Goal: Task Accomplishment & Management: Use online tool/utility

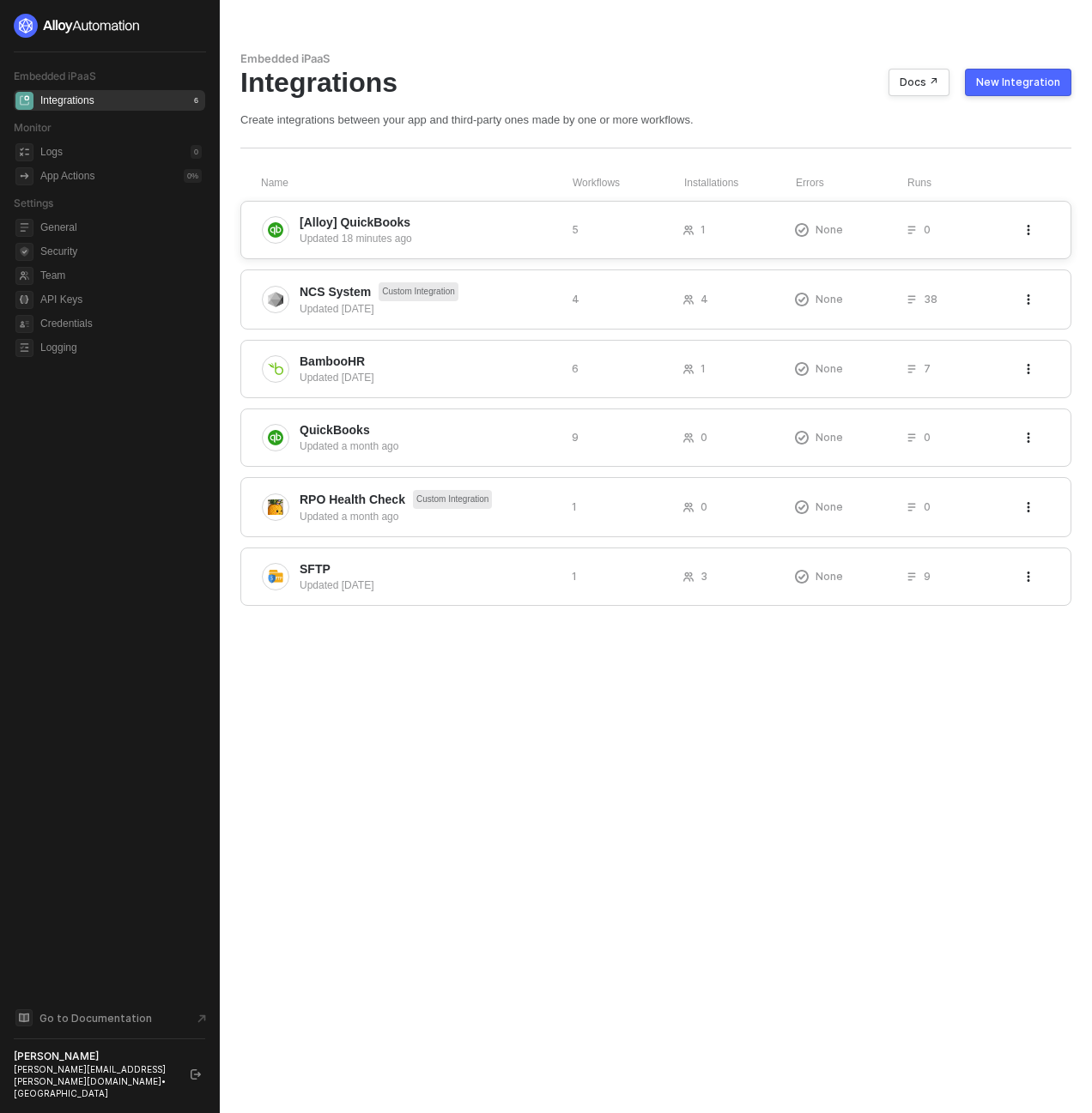
click at [491, 218] on span "[Alloy] QuickBooks" at bounding box center [428, 222] width 258 height 17
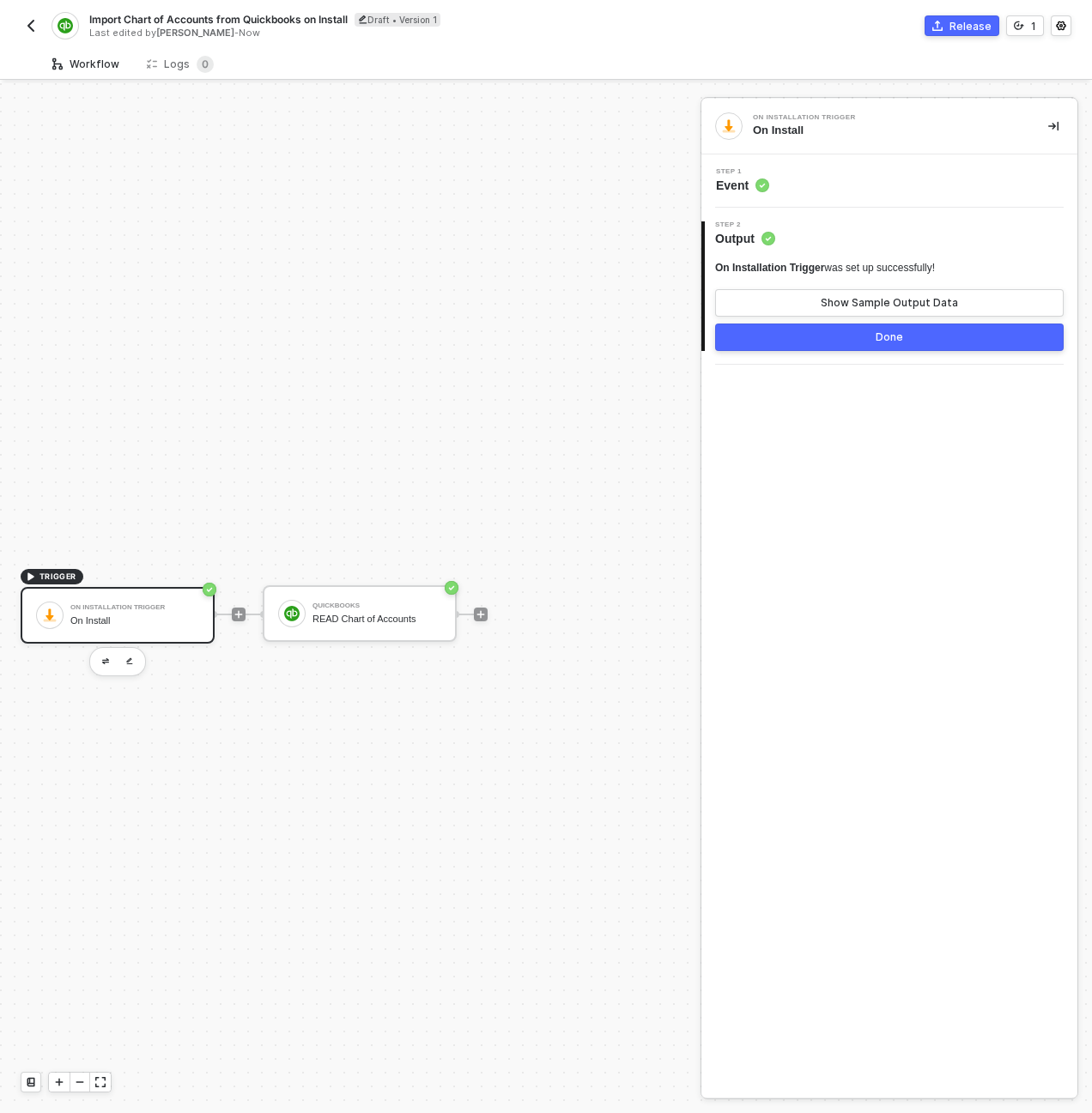
scroll to position [32, 0]
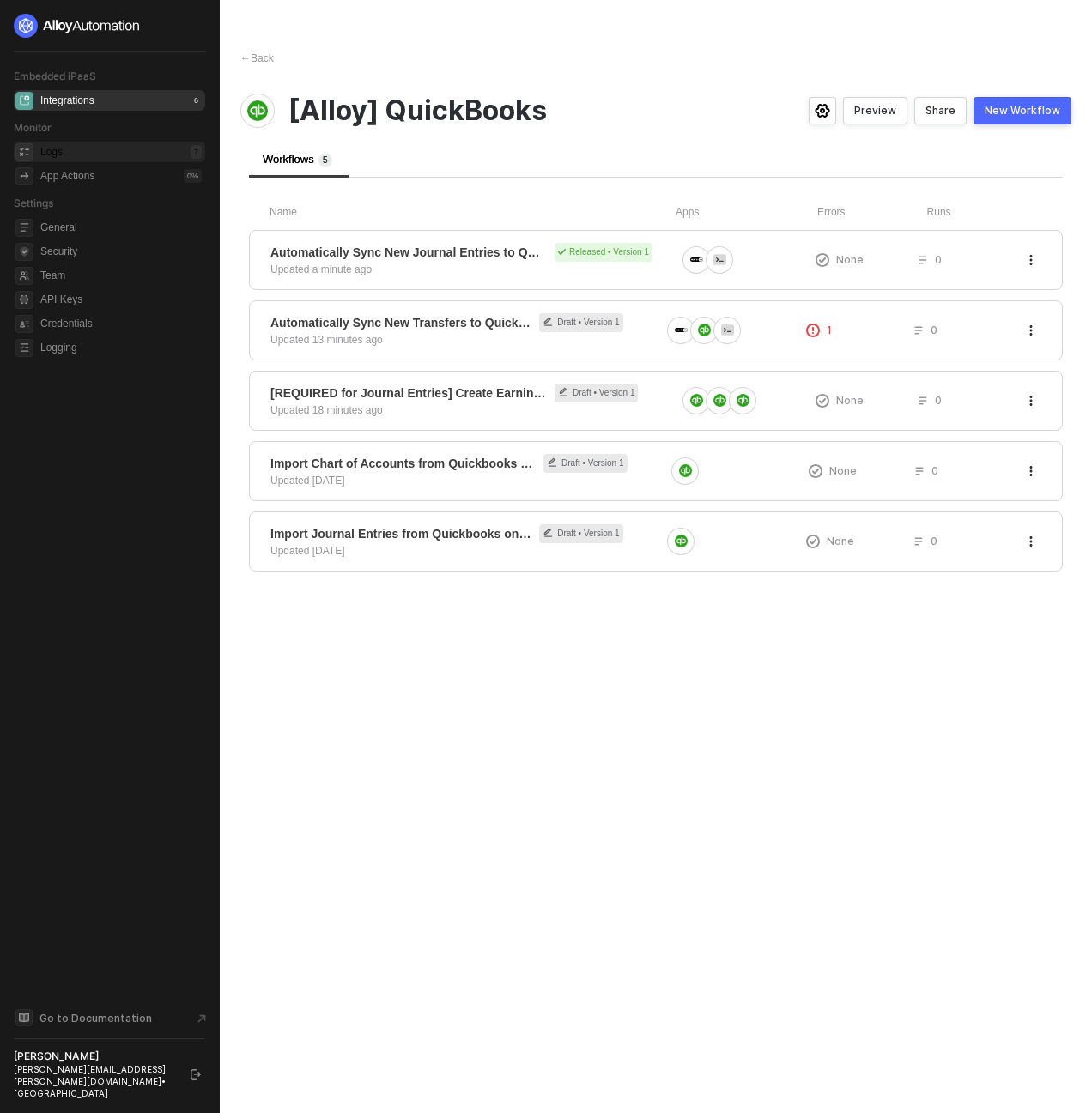
click at [93, 151] on div "Logs 7" at bounding box center [120, 151] width 161 height 21
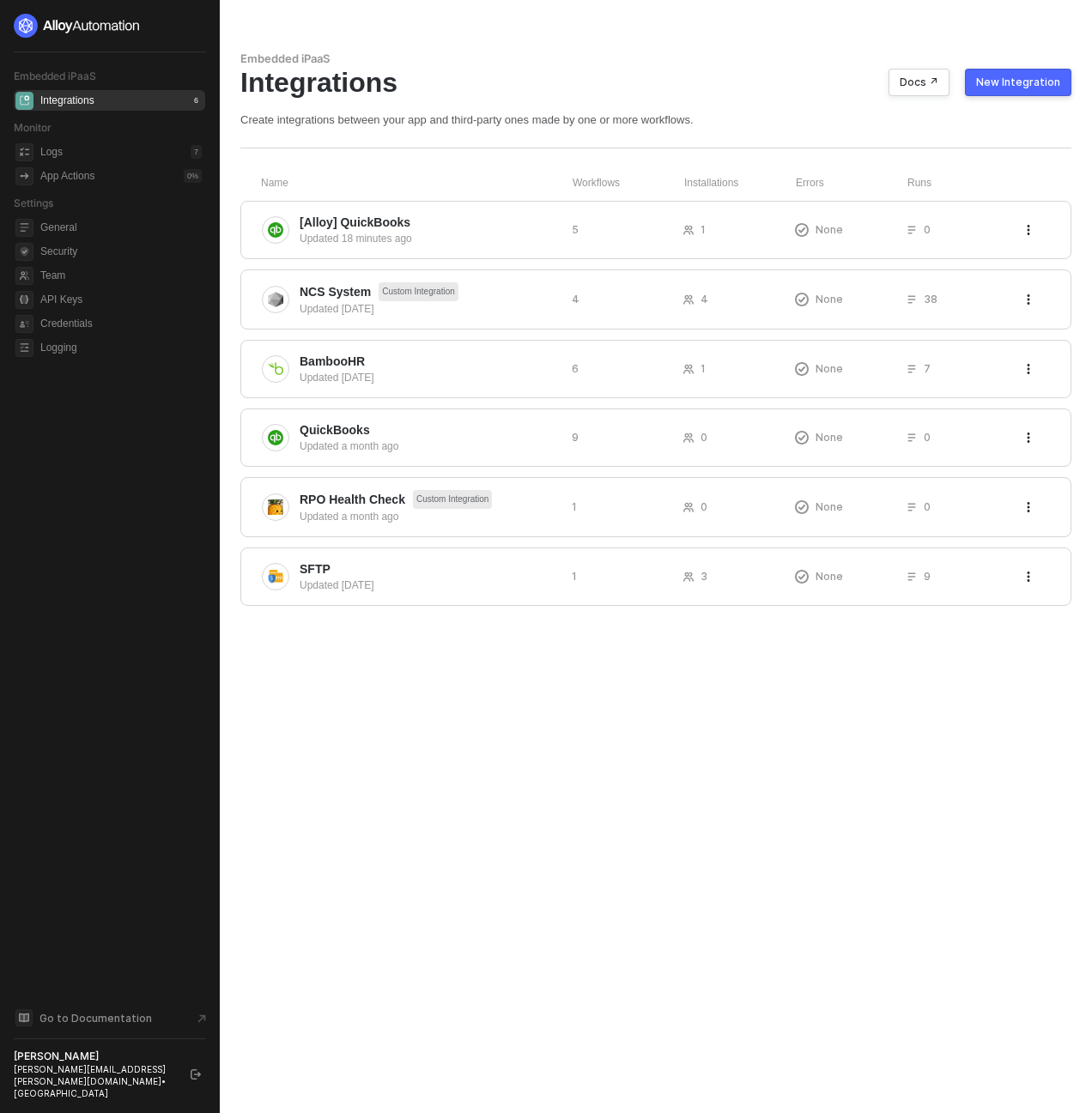
click at [531, 103] on div "Embedded iPaaS Integrations Docs ↗ New Integration Create integrations between …" at bounding box center [655, 88] width 830 height 76
click at [401, 218] on span "[Alloy] QuickBooks" at bounding box center [355, 222] width 110 height 17
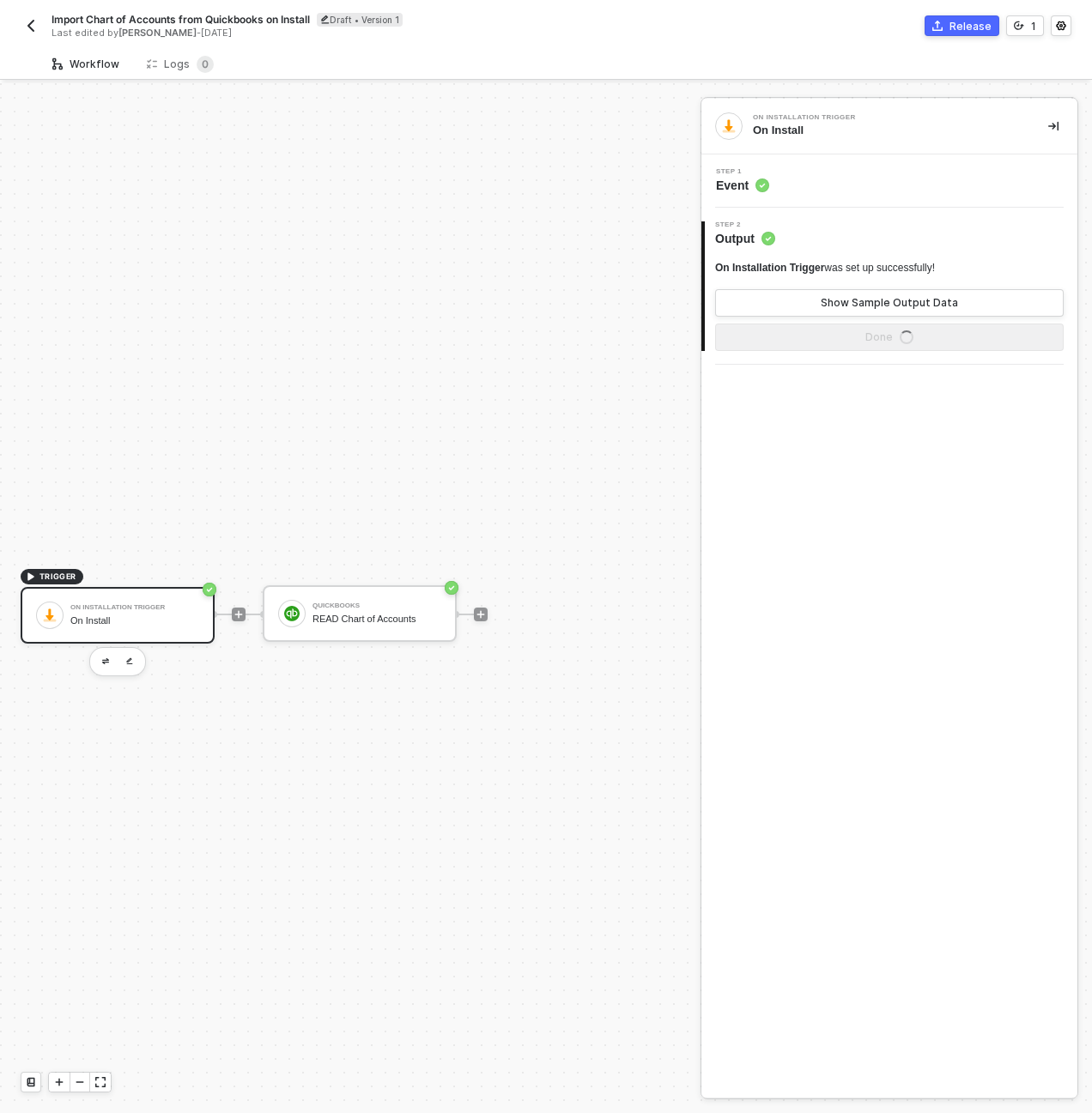
scroll to position [32, 0]
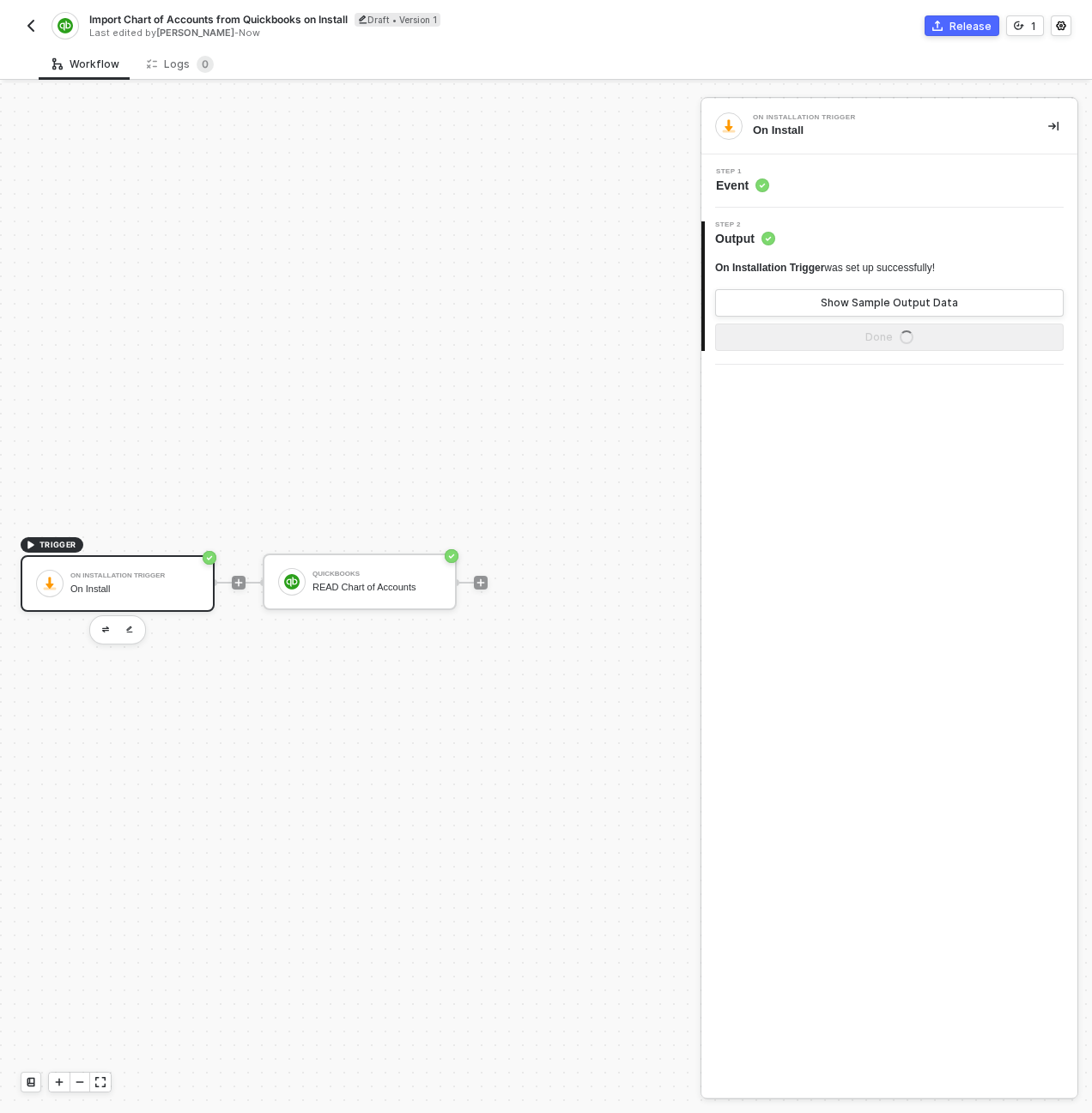
click at [37, 27] on button "button" at bounding box center [31, 26] width 21 height 21
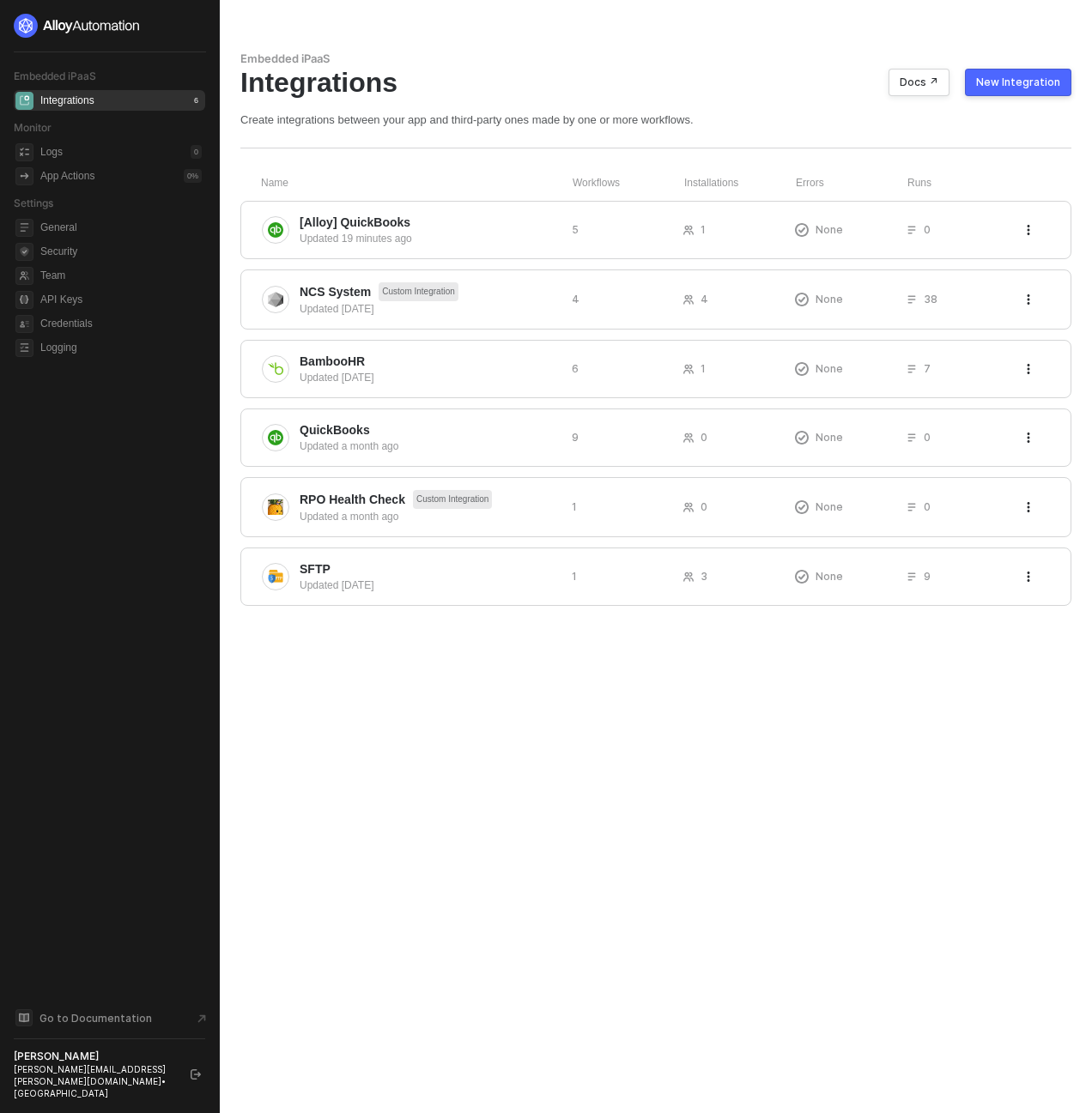
click at [112, 1094] on div "[PERSON_NAME][EMAIL_ADDRESS][PERSON_NAME][DOMAIN_NAME] • [GEOGRAPHIC_DATA]" at bounding box center [94, 1081] width 161 height 36
click at [67, 1063] on div "[PERSON_NAME]" at bounding box center [94, 1056] width 161 height 14
click at [399, 1037] on div "Embedded iPaaS Integrations Docs ↗ New Integration Create integrations between …" at bounding box center [655, 556] width 871 height 1113
